Goal: Information Seeking & Learning: Learn about a topic

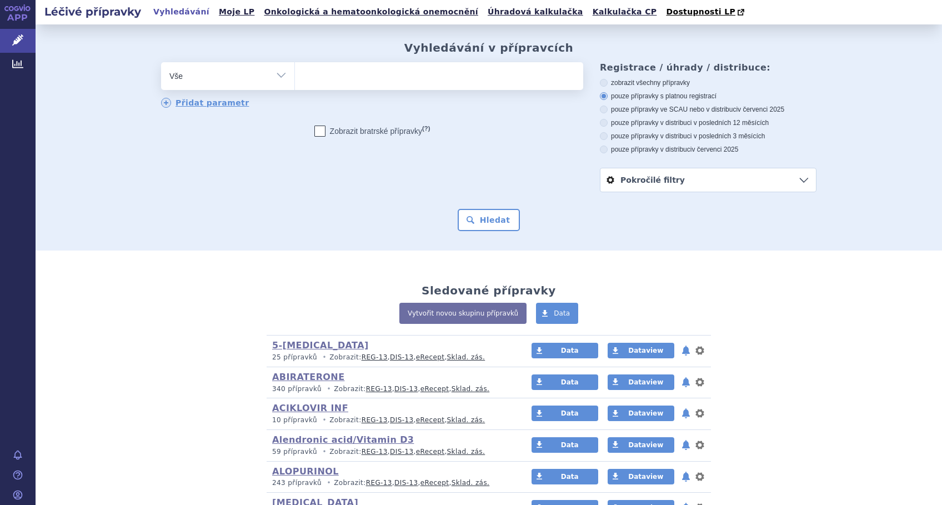
click at [306, 81] on ul at bounding box center [439, 73] width 288 height 23
click at [295, 81] on select at bounding box center [294, 76] width 1 height 28
type input "pe"
type input "peg"
type input "pegf"
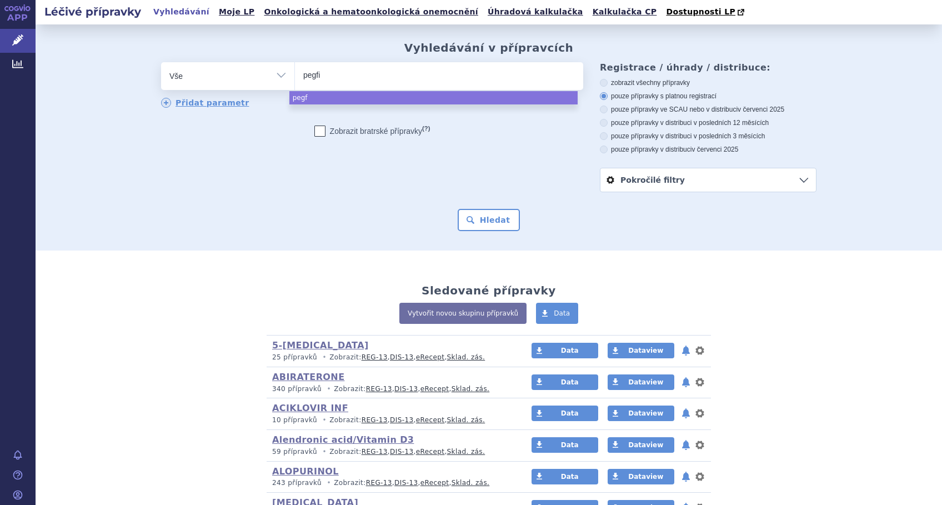
type input "pegfil"
type input "pegfilr"
type input "pegfilra"
type input "pegfilras"
type input "pegfilrast"
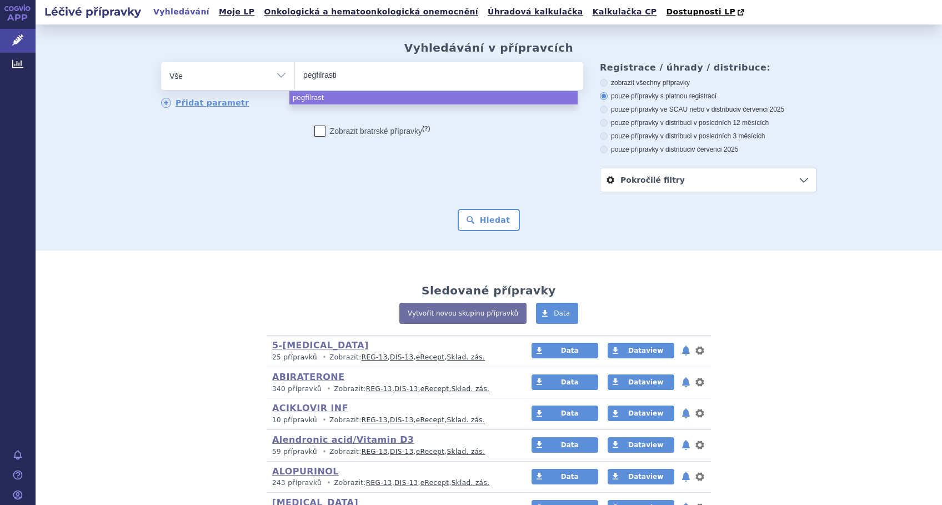
type input "pegfilrastim"
select select "pegfilrastim"
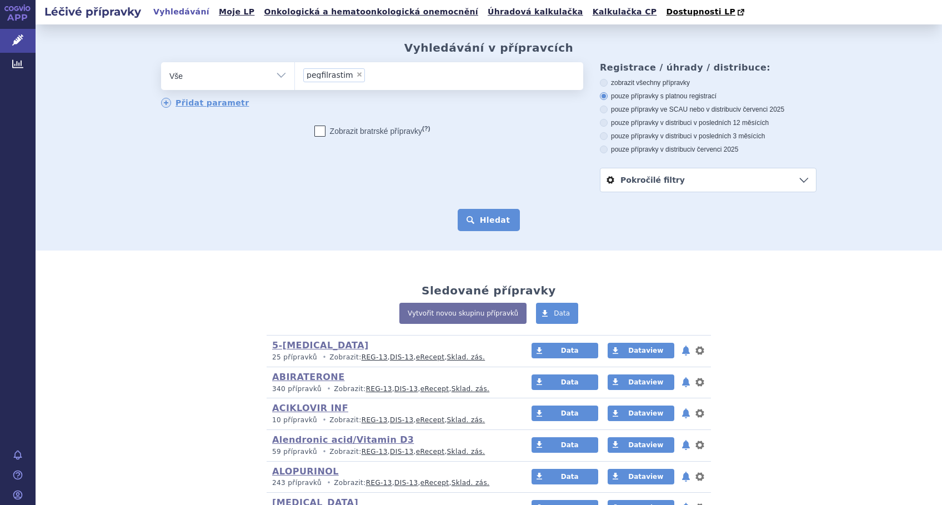
click at [476, 217] on button "Hledat" at bounding box center [489, 220] width 63 height 22
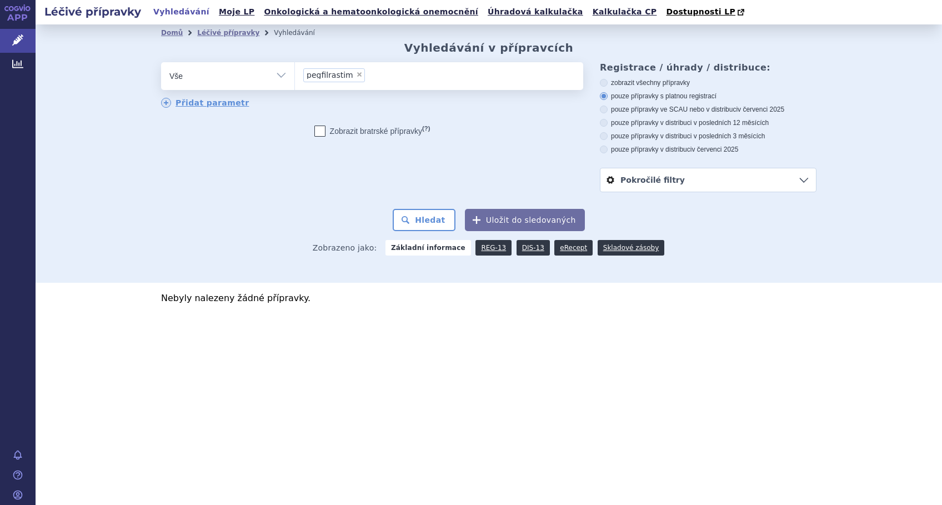
click at [356, 75] on span "×" at bounding box center [359, 74] width 7 height 7
click at [295, 75] on select "pegfilrastim" at bounding box center [294, 76] width 1 height 28
select select
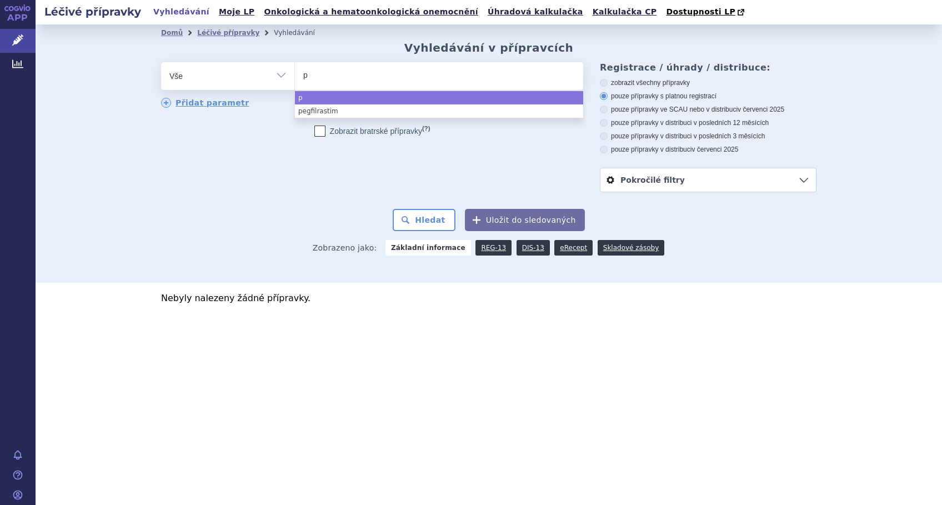
type input "pe"
type input "pel"
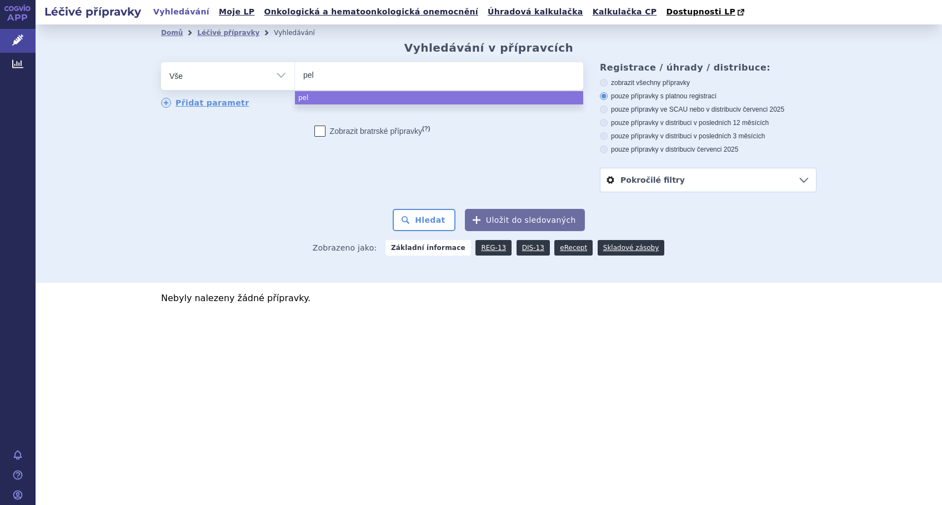
type input "pelg"
type input "pelgra"
type input "pelgraz"
select select "pelgraz"
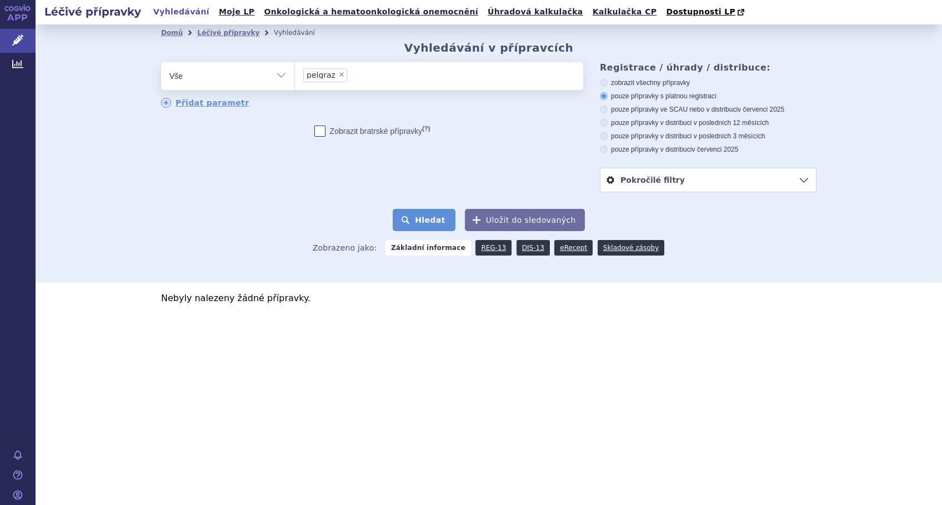
click at [430, 222] on button "Hledat" at bounding box center [424, 220] width 63 height 22
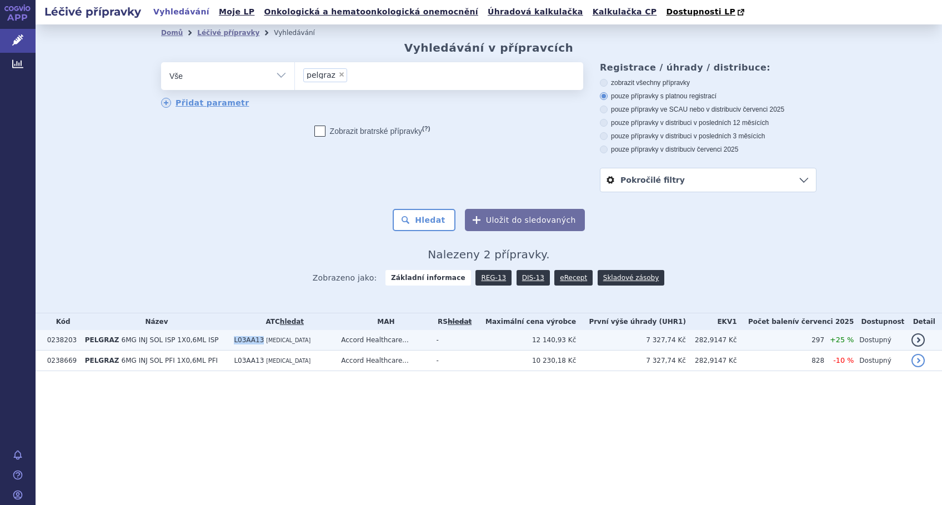
drag, startPoint x: 258, startPoint y: 342, endPoint x: 233, endPoint y: 344, distance: 25.6
click at [233, 344] on td "L03AA13 PEGFILGRASTIM" at bounding box center [281, 340] width 107 height 21
copy span "L03AA13"
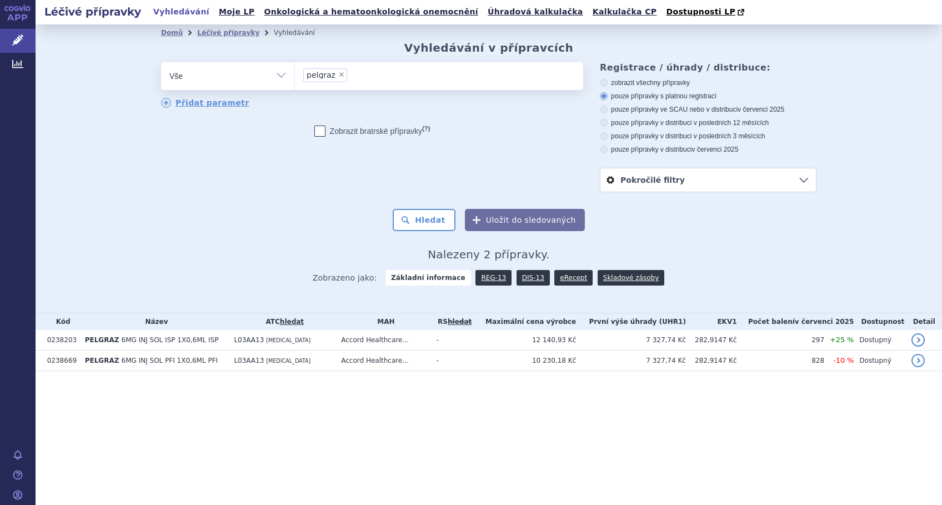
click at [338, 76] on span "×" at bounding box center [341, 74] width 7 height 7
click at [295, 76] on select "pelgraz" at bounding box center [294, 76] width 1 height 28
select select
click at [278, 76] on select "Vše Přípravek/SUKL kód MAH VPOIS ATC/Aktivní látka Léková forma Síla" at bounding box center [227, 74] width 133 height 25
select select "filter-atc-group"
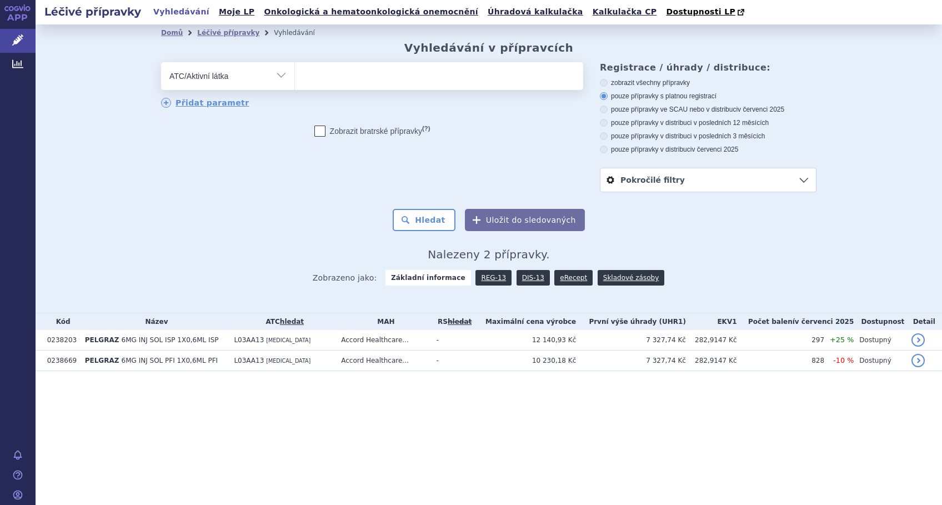
click at [161, 63] on select "Vše Přípravek/SUKL kód MAH VPOIS ATC/Aktivní látka Léková forma Síla" at bounding box center [227, 74] width 133 height 25
click at [321, 80] on ul at bounding box center [439, 73] width 288 height 23
click at [295, 80] on select at bounding box center [294, 76] width 1 height 28
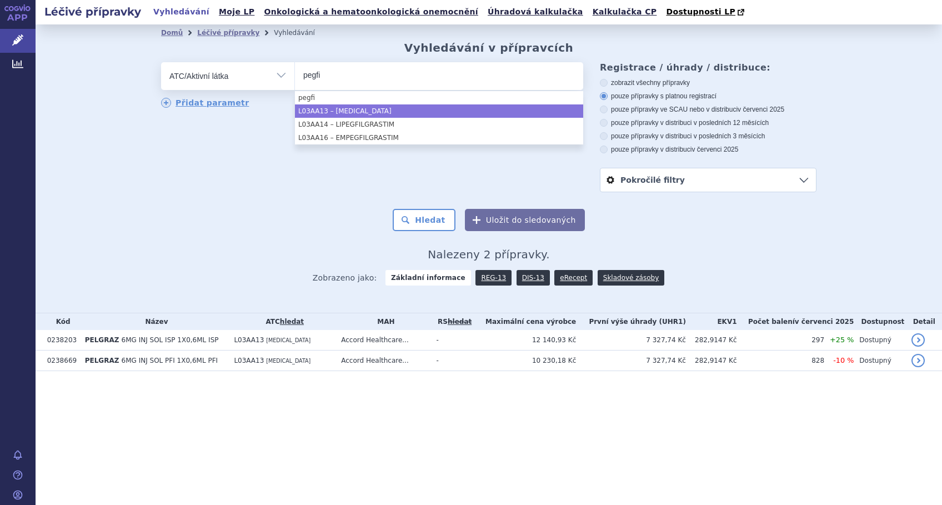
type input "pegfi"
select select "L03AA13"
type input "lipe"
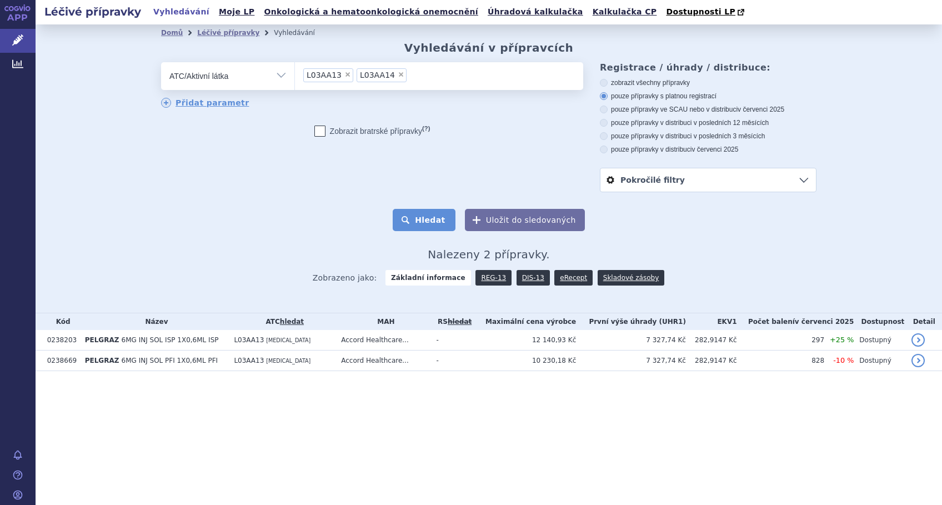
click at [434, 222] on button "Hledat" at bounding box center [424, 220] width 63 height 22
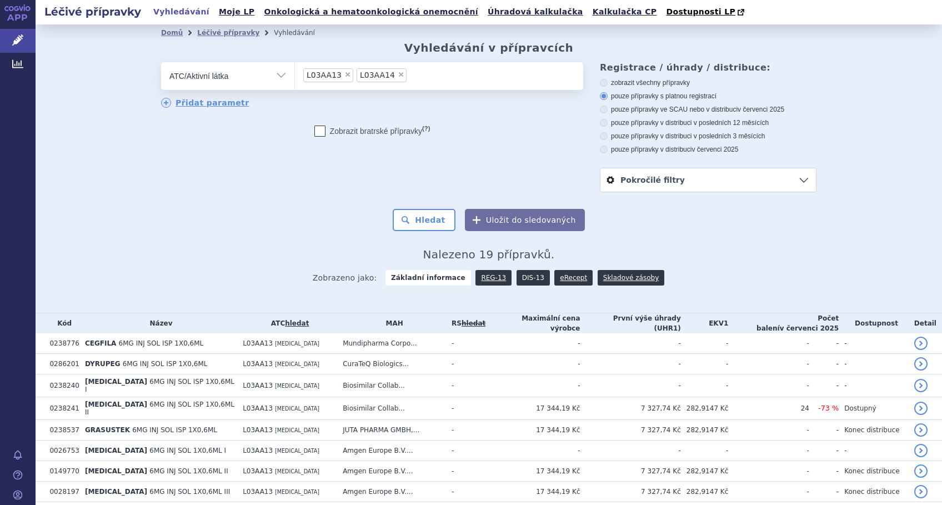
click at [520, 278] on link "DIS-13" at bounding box center [532, 278] width 33 height 16
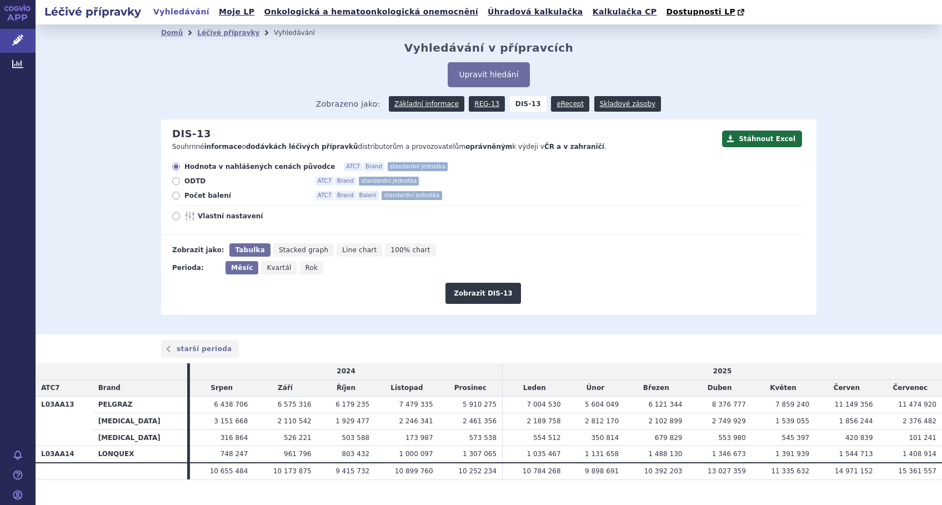
click at [342, 249] on span "Line chart" at bounding box center [359, 250] width 34 height 8
click at [336, 249] on input "Line chart" at bounding box center [339, 246] width 7 height 7
radio input "true"
click at [172, 218] on icon at bounding box center [176, 216] width 8 height 8
click at [173, 218] on input "Vlastní nastavení" at bounding box center [176, 217] width 7 height 7
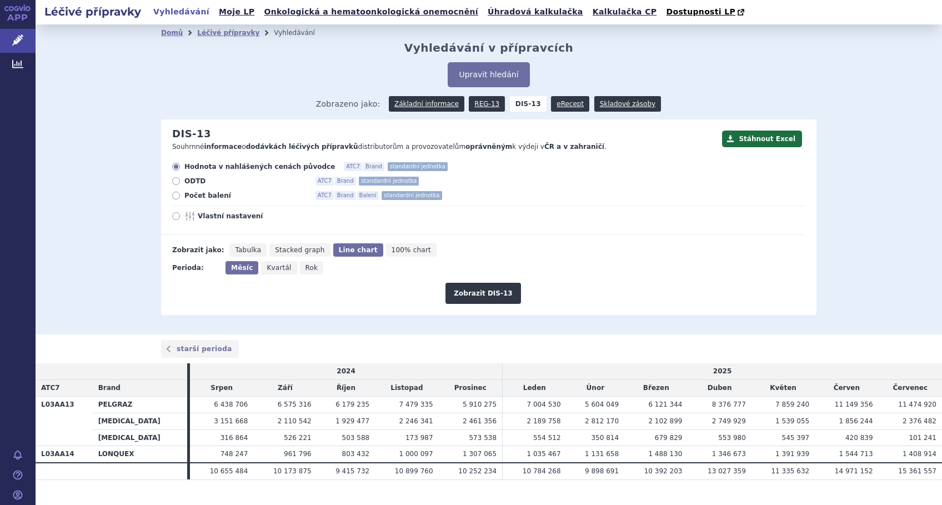
radio input "true"
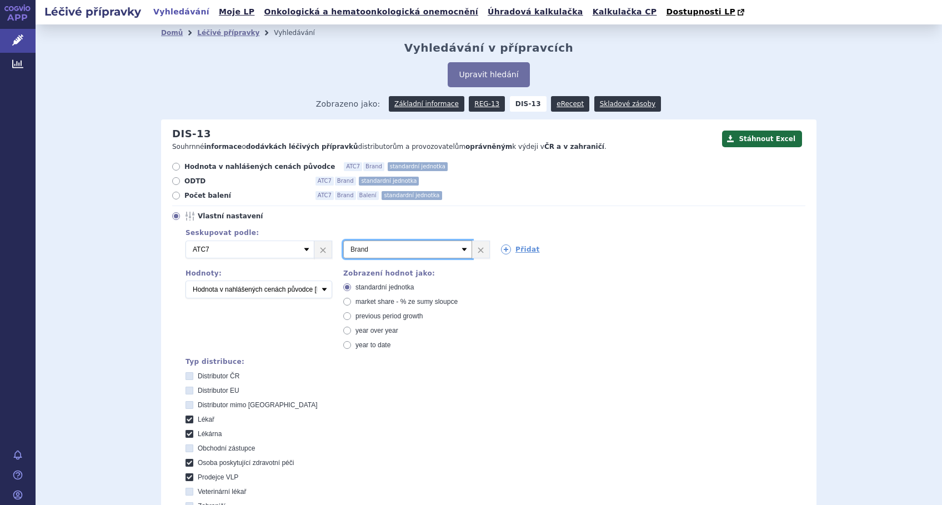
click at [456, 251] on select "Vyberte groupování ATC3 ATC5 ATC7 Brand Balení SÚKL kód MAH VPOIS Referenční sk…" at bounding box center [407, 249] width 129 height 18
click at [343, 241] on select "Vyberte groupování ATC3 ATC5 ATC7 Brand Balení SÚKL kód MAH VPOIS Referenční sk…" at bounding box center [407, 249] width 129 height 18
click at [346, 304] on label "market share - % ze sumy sloupce" at bounding box center [416, 301] width 147 height 9
click at [346, 304] on input "market share - % ze sumy sloupce" at bounding box center [347, 302] width 7 height 7
radio input "true"
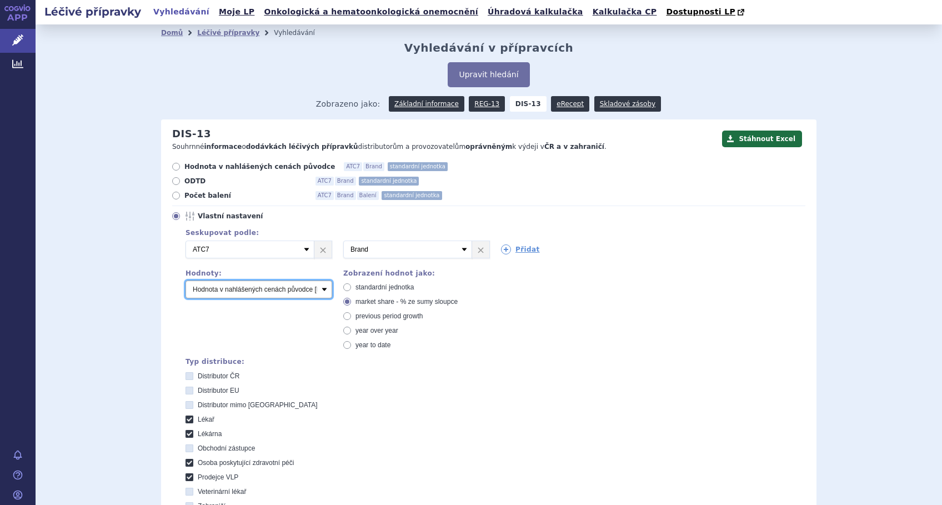
click at [320, 288] on select "Počet balení Hodnota v nahlášených cenách původce [DIS-13] Hodnota v maximálníc…" at bounding box center [258, 289] width 147 height 18
select select "packages"
click at [185, 281] on select "Počet balení Hodnota v nahlášených cenách původce [DIS-13] Hodnota v maximálníc…" at bounding box center [258, 289] width 147 height 18
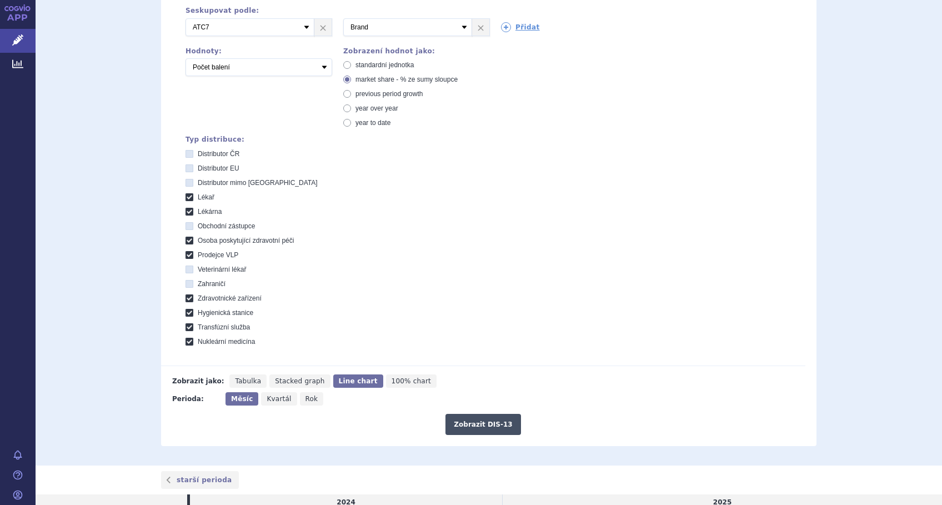
click at [493, 422] on button "Zobrazit DIS-13" at bounding box center [482, 424] width 75 height 21
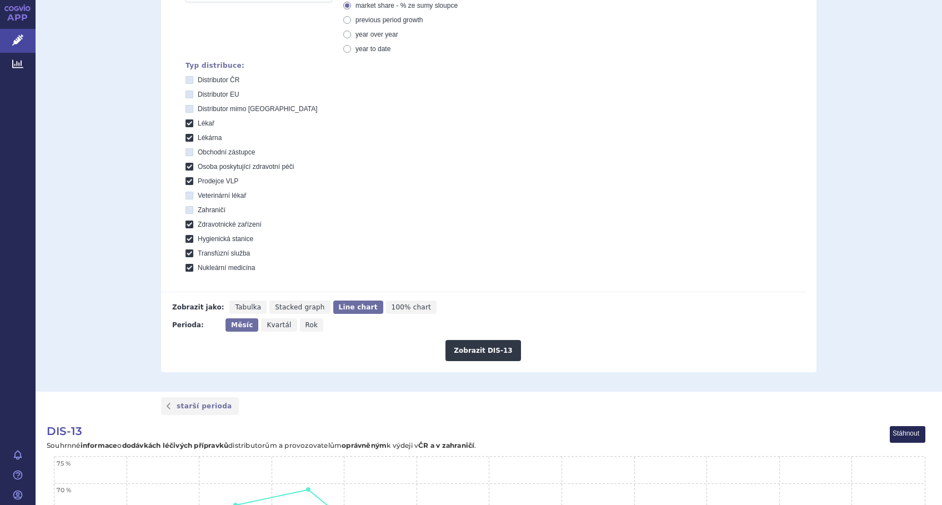
scroll to position [666, 0]
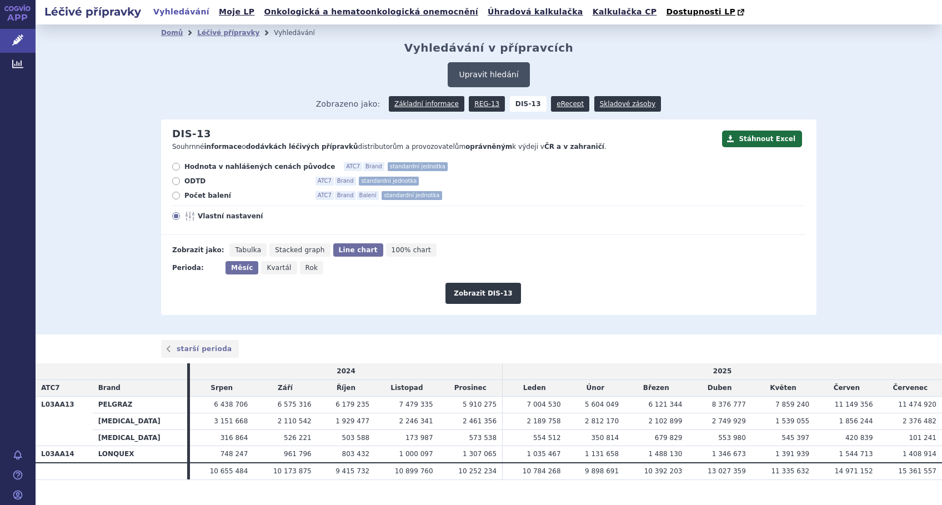
click at [486, 74] on button "Upravit hledání" at bounding box center [489, 74] width 82 height 25
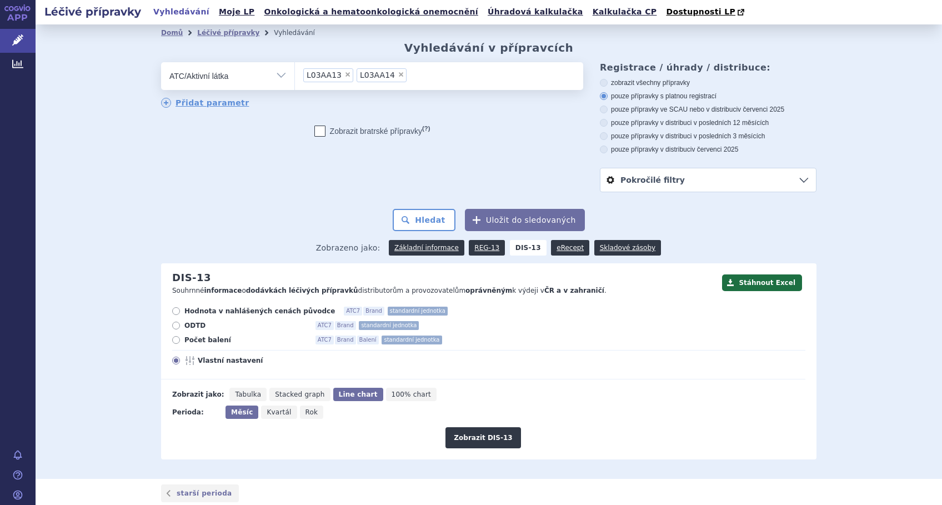
click at [398, 74] on span "×" at bounding box center [401, 74] width 7 height 7
click at [295, 74] on select "L03AA13 L03AA14" at bounding box center [294, 76] width 1 height 28
click at [344, 77] on span "×" at bounding box center [347, 74] width 7 height 7
click at [295, 77] on select "L03AA13" at bounding box center [294, 76] width 1 height 28
select select
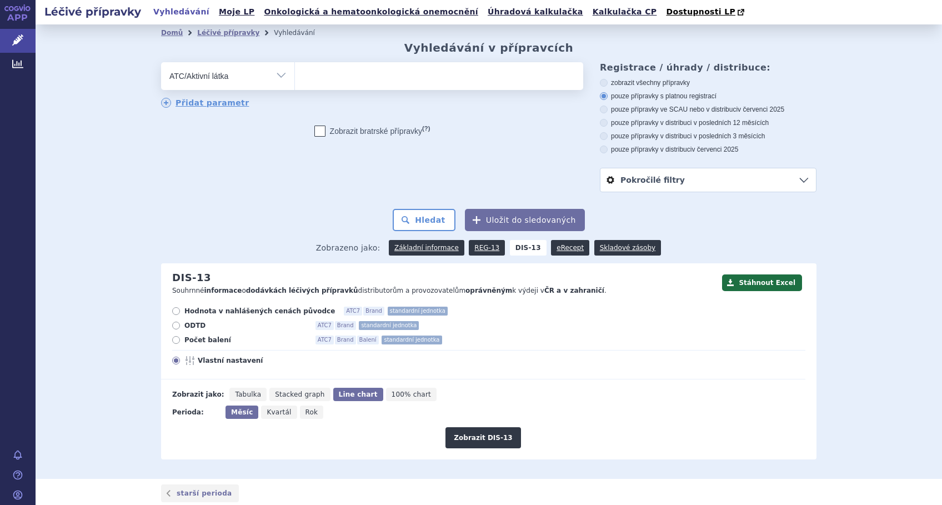
click at [335, 77] on ul at bounding box center [439, 73] width 288 height 23
click at [295, 77] on select at bounding box center [294, 76] width 1 height 28
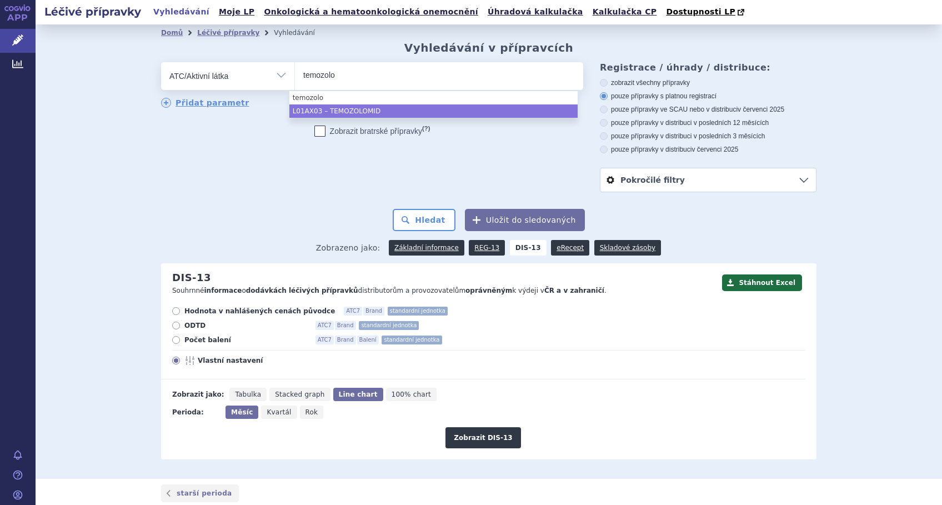
type input "temozolo"
select select "L01AX03"
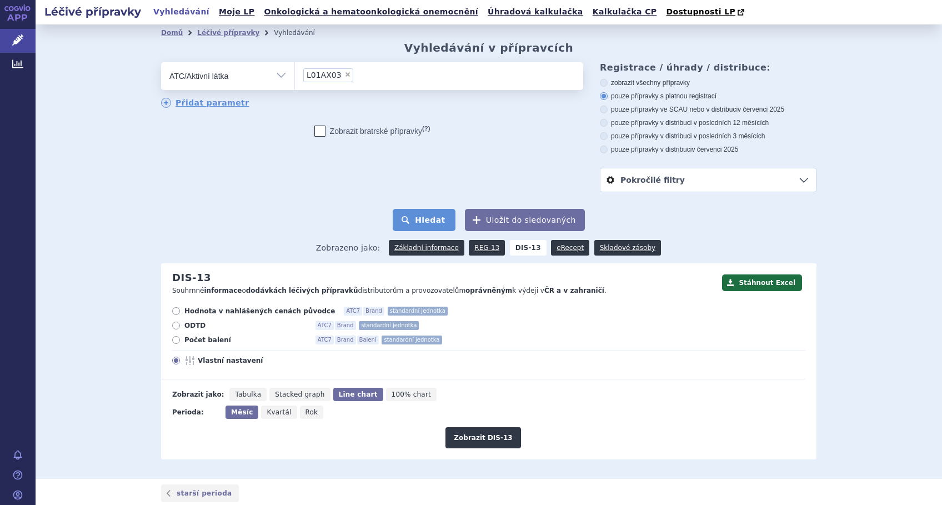
click at [432, 219] on button "Hledat" at bounding box center [424, 220] width 63 height 22
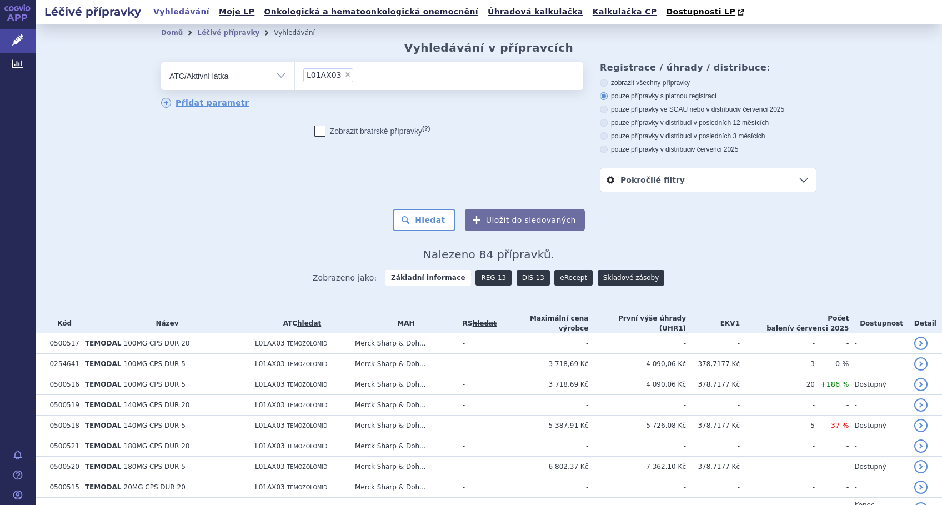
click at [518, 281] on link "DIS-13" at bounding box center [532, 278] width 33 height 16
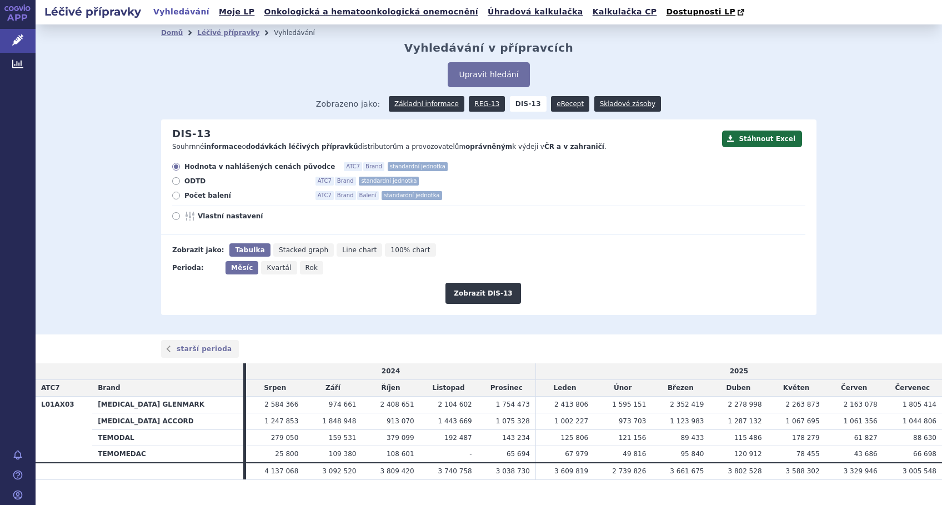
click at [342, 250] on span "Line chart" at bounding box center [359, 250] width 34 height 8
click at [336, 250] on input "Line chart" at bounding box center [339, 246] width 7 height 7
radio input "true"
click at [172, 217] on icon at bounding box center [176, 216] width 8 height 8
click at [173, 217] on input "Vlastní nastavení" at bounding box center [176, 217] width 7 height 7
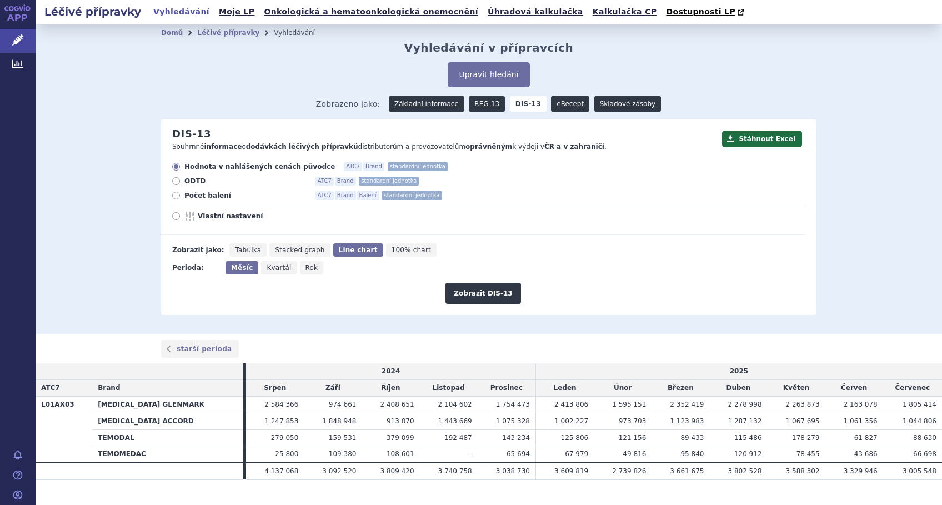
radio input "true"
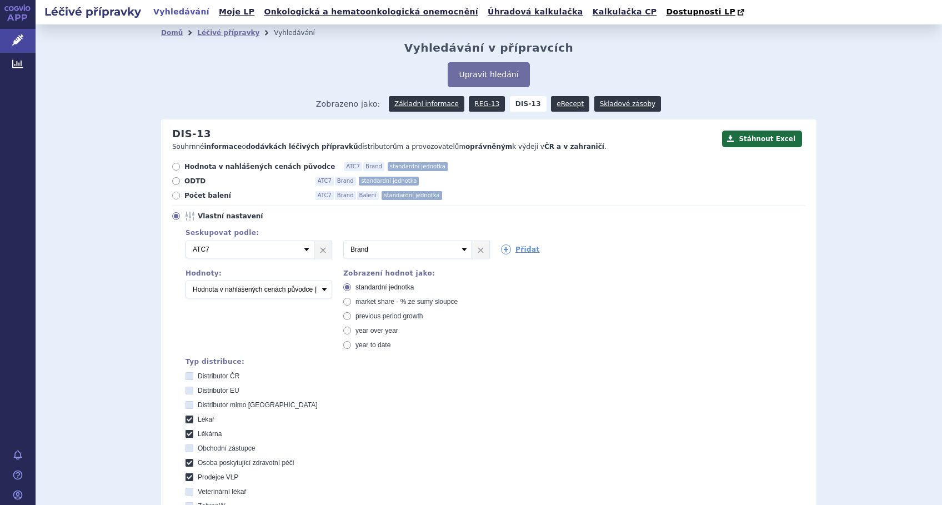
click at [343, 301] on icon at bounding box center [347, 302] width 8 height 8
click at [344, 301] on input "market share - % ze sumy sloupce" at bounding box center [347, 302] width 7 height 7
radio input "true"
click at [318, 291] on select "Počet balení Hodnota v nahlášených cenách původce [DIS-13] Hodnota v maximálníc…" at bounding box center [258, 289] width 147 height 18
select select "packages"
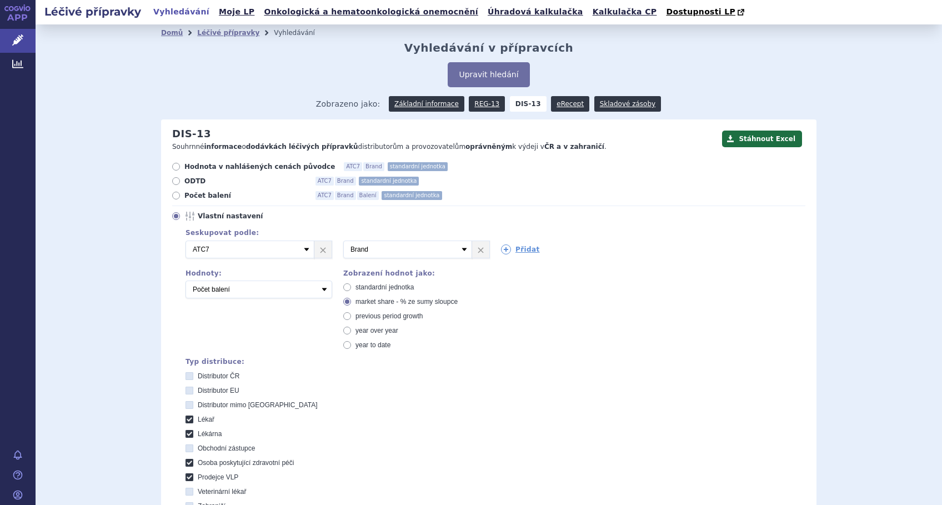
click at [185, 281] on select "Počet balení Hodnota v nahlášených cenách původce [DIS-13] Hodnota v maximálníc…" at bounding box center [258, 289] width 147 height 18
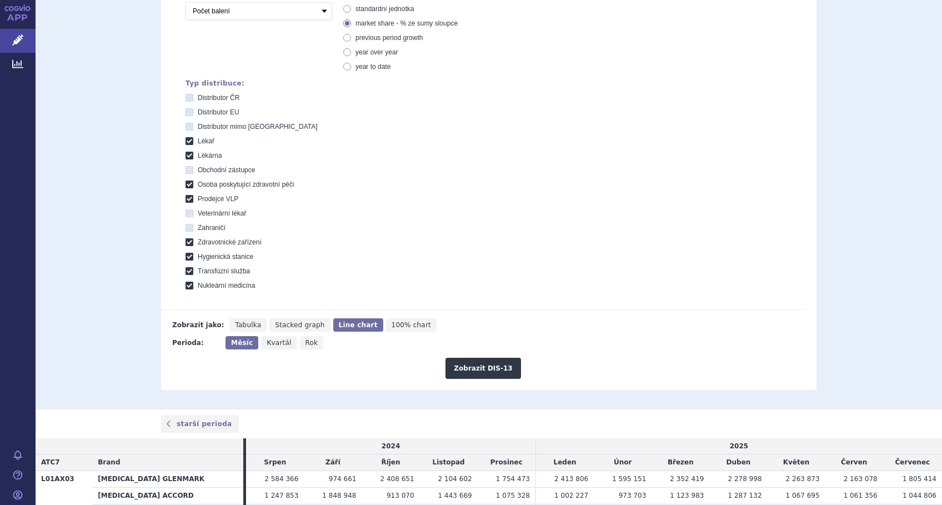
scroll to position [296, 0]
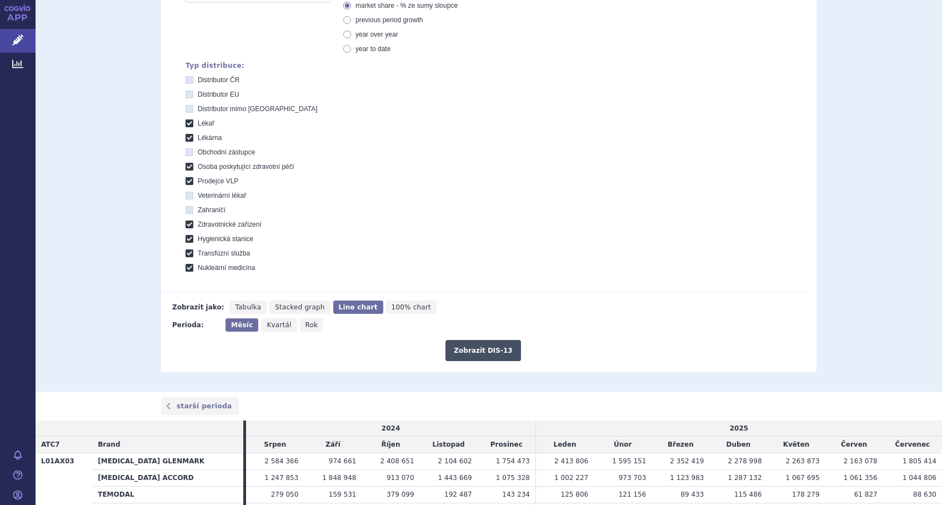
click at [471, 349] on button "Zobrazit DIS-13" at bounding box center [482, 350] width 75 height 21
